Goal: Contribute content

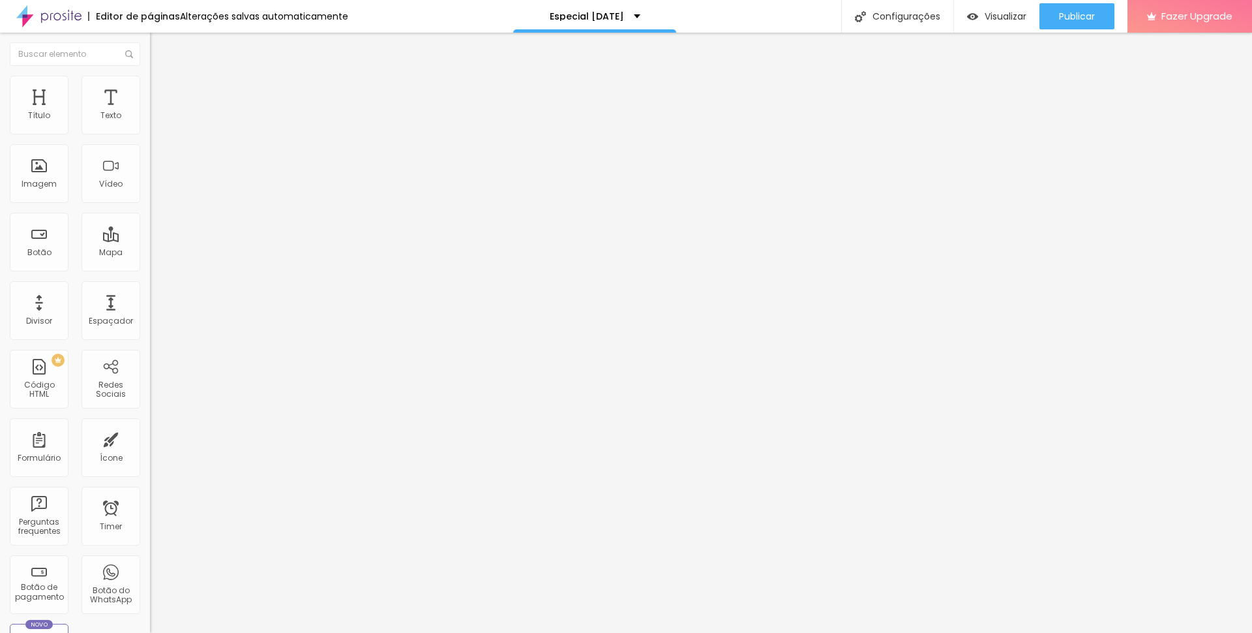
click at [150, 112] on span "Trocar imagem" at bounding box center [185, 106] width 71 height 11
click at [1093, 21] on button "Publicar" at bounding box center [1077, 16] width 75 height 26
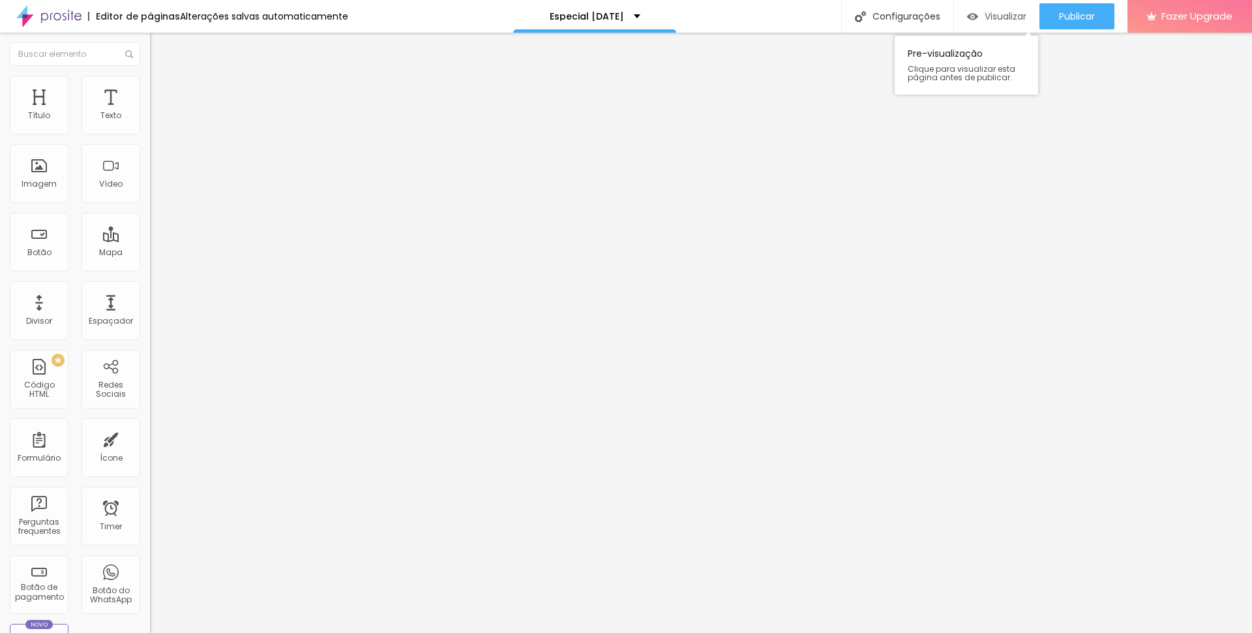
click at [1008, 14] on span "Visualizar" at bounding box center [1006, 16] width 42 height 10
click at [162, 90] on span "Estilo" at bounding box center [172, 84] width 20 height 11
click at [1081, 16] on span "Publicar" at bounding box center [1077, 16] width 36 height 10
click at [1015, 14] on span "Visualizar" at bounding box center [994, 16] width 42 height 10
